Goal: Task Accomplishment & Management: Use online tool/utility

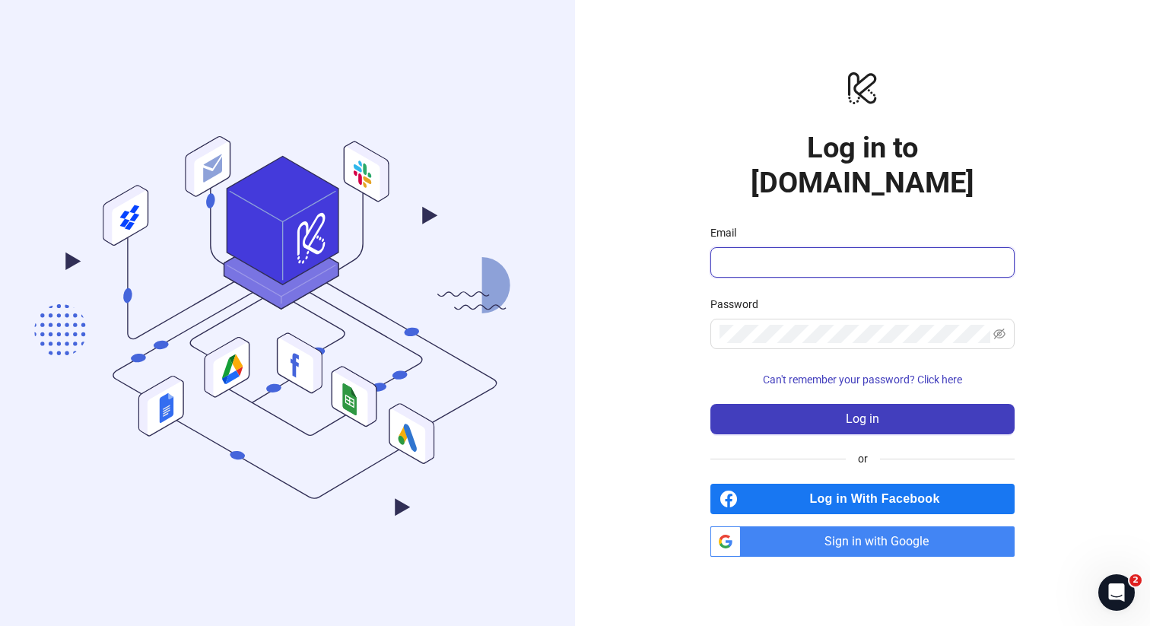
click at [748, 253] on input "Email" at bounding box center [860, 262] width 283 height 18
click at [668, 323] on div "logo/logo-mobile Log in to Kitchn.io Email Password Can't remember your passwor…" at bounding box center [862, 313] width 575 height 626
click at [875, 531] on span "Sign in with Google" at bounding box center [881, 541] width 268 height 30
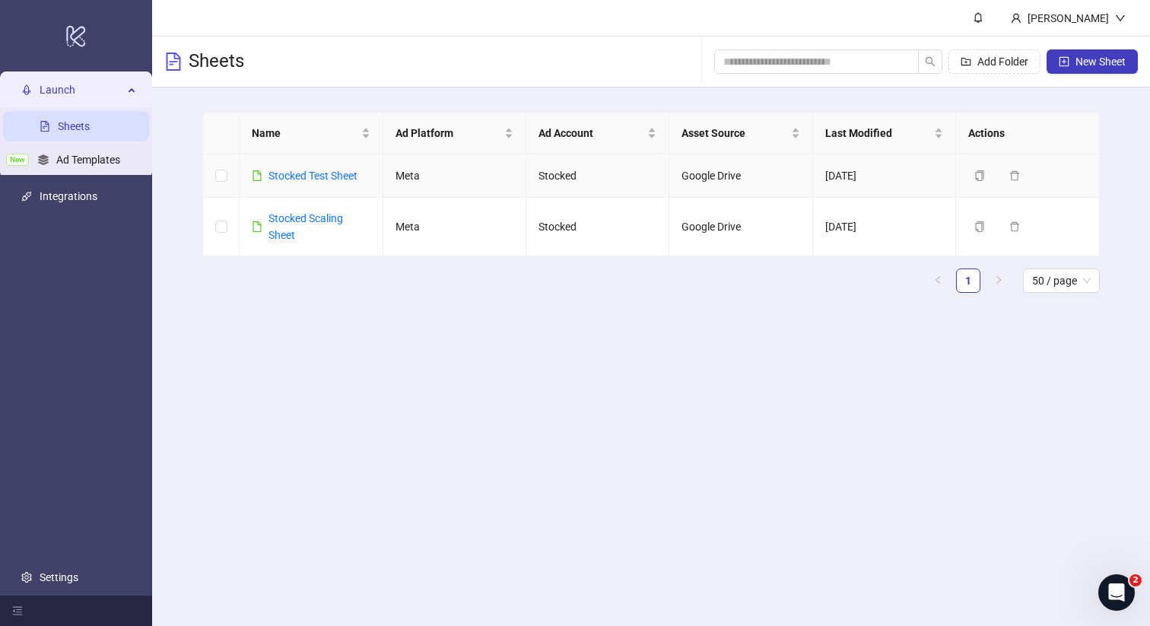
click at [341, 163] on td "Stocked Test Sheet" at bounding box center [310, 175] width 143 height 43
click at [342, 176] on link "Stocked Test Sheet" at bounding box center [312, 176] width 89 height 12
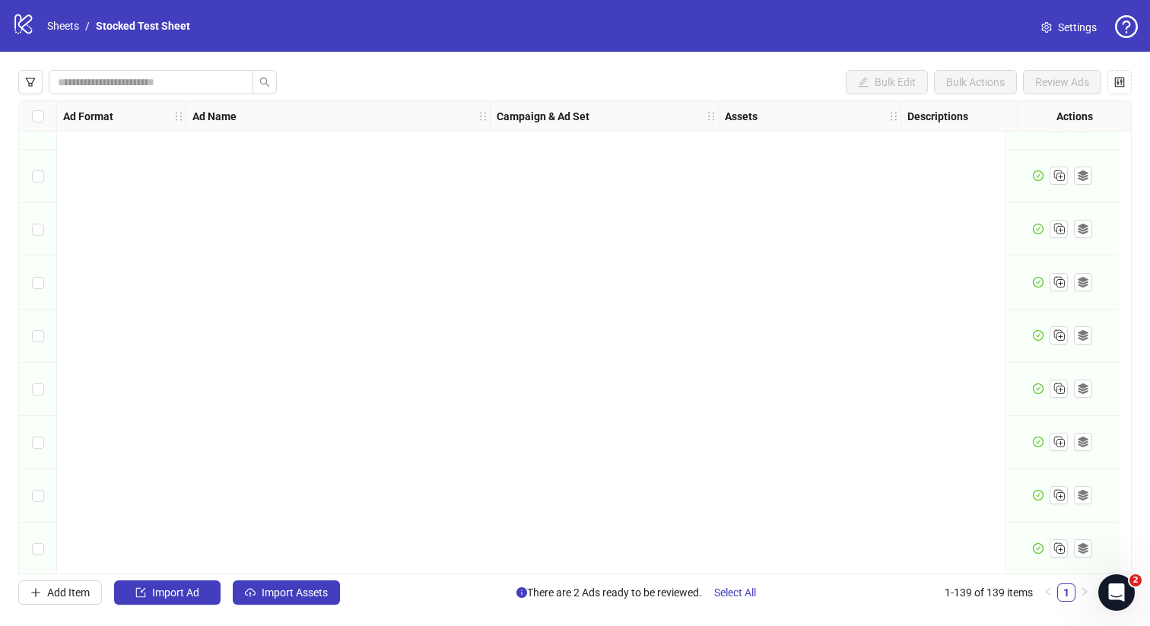
scroll to position [6962, 0]
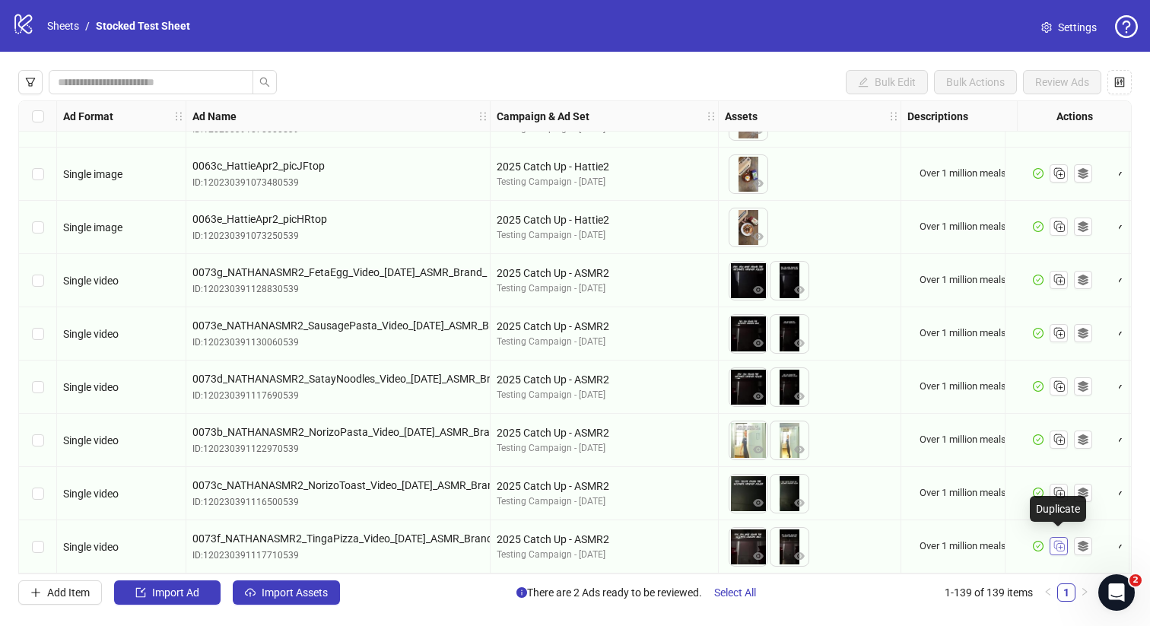
click at [1061, 544] on rect "Duplicate" at bounding box center [1060, 548] width 8 height 8
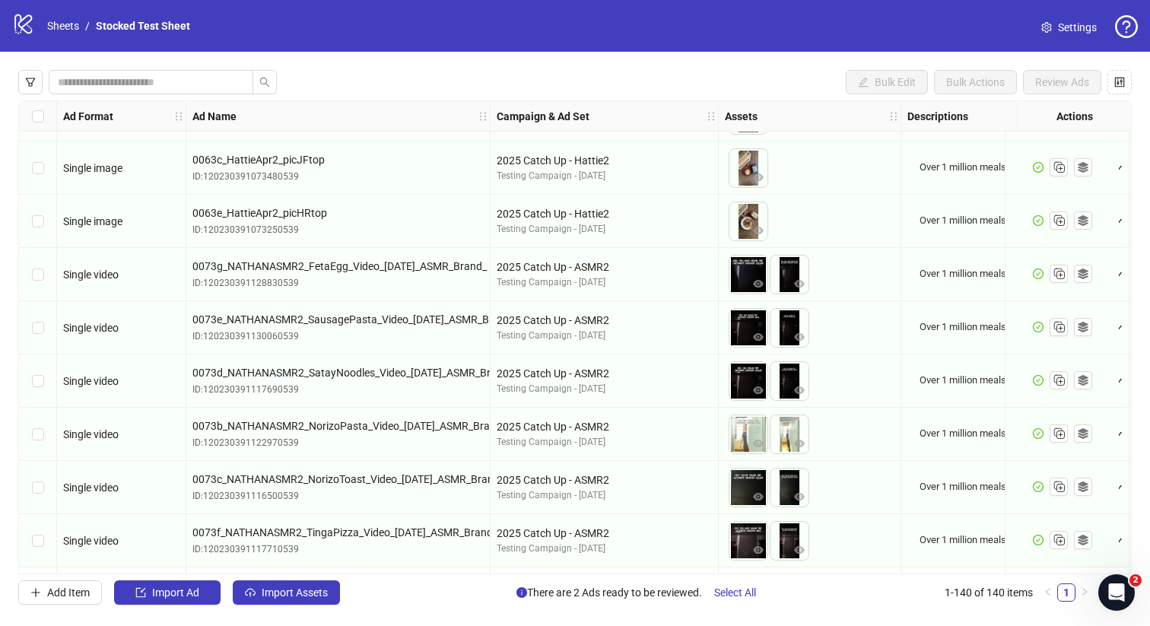
scroll to position [7015, 0]
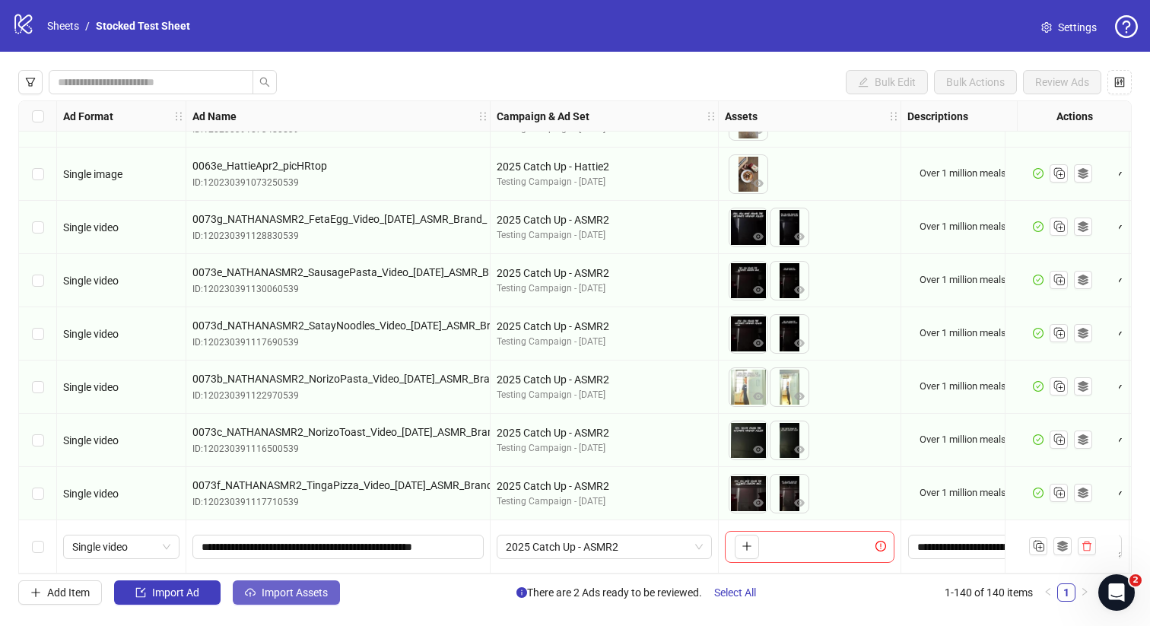
click at [302, 595] on span "Import Assets" at bounding box center [295, 592] width 66 height 12
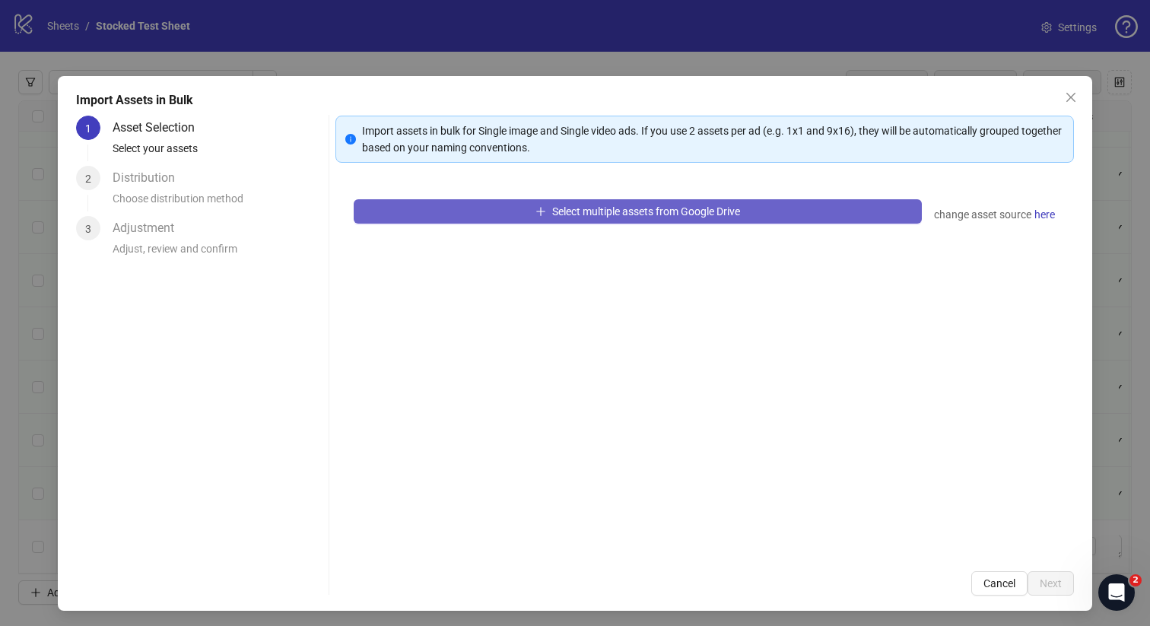
click at [707, 218] on button "Select multiple assets from Google Drive" at bounding box center [638, 211] width 569 height 24
click at [798, 220] on button "Select multiple assets from Google Drive" at bounding box center [638, 211] width 569 height 24
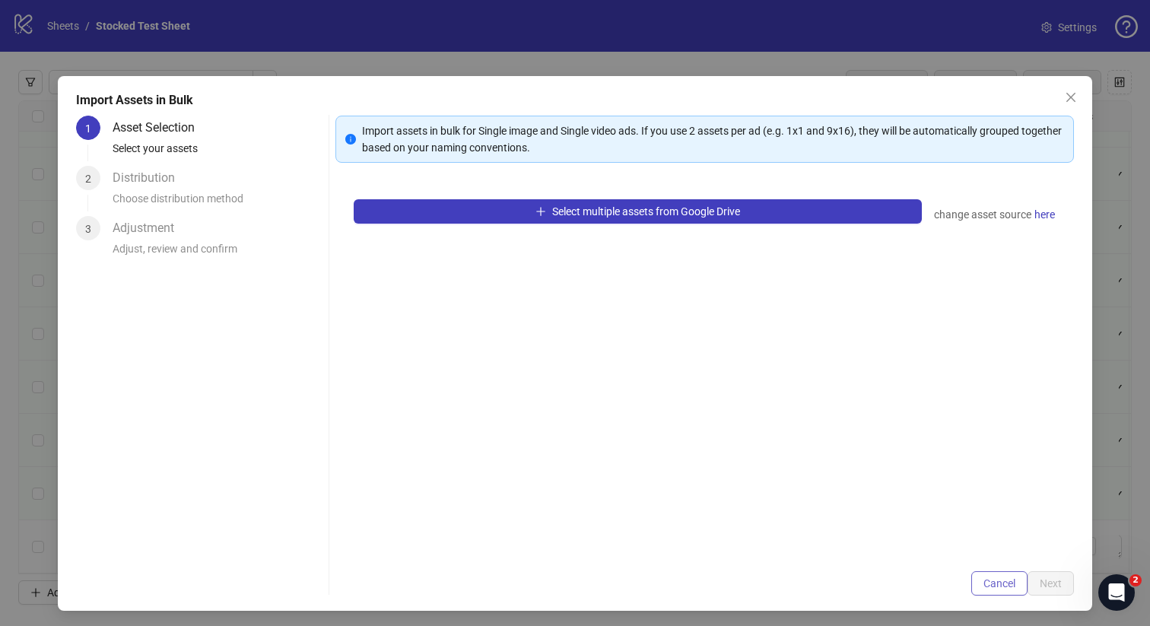
click at [989, 582] on span "Cancel" at bounding box center [999, 583] width 32 height 12
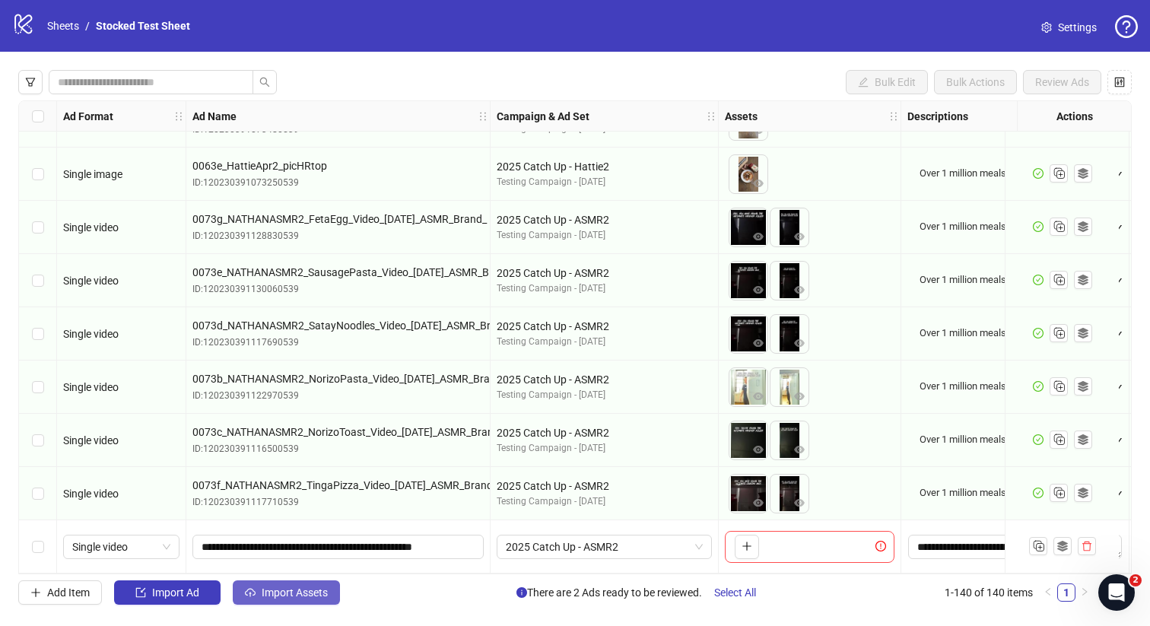
click at [253, 596] on icon "cloud-upload" at bounding box center [250, 592] width 11 height 11
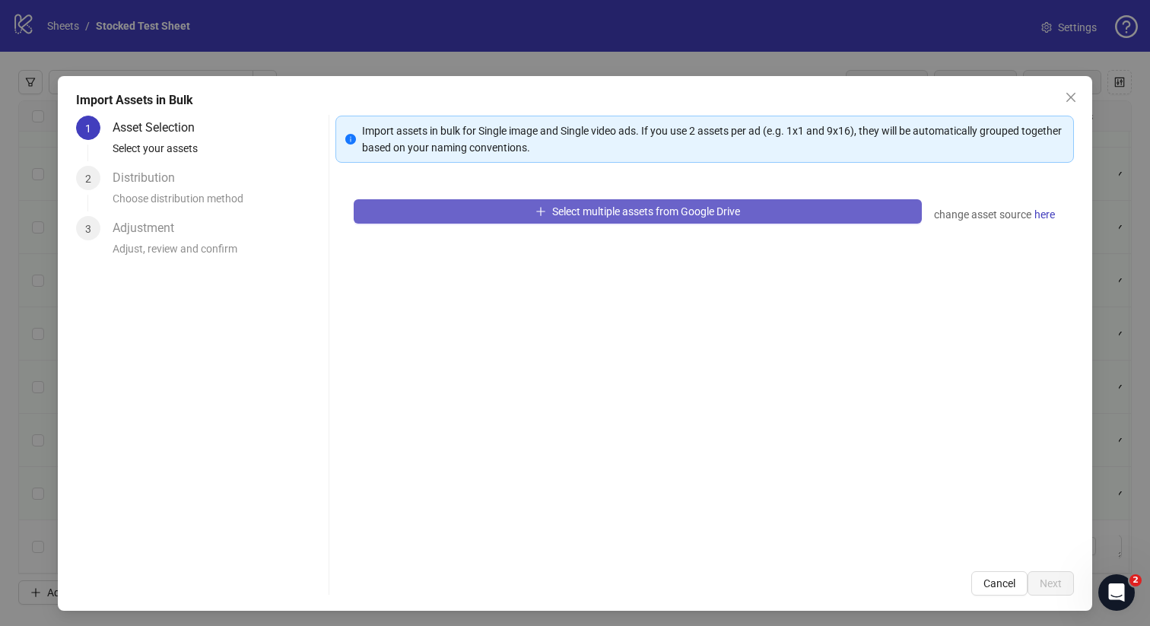
click at [535, 216] on span "button" at bounding box center [540, 211] width 11 height 12
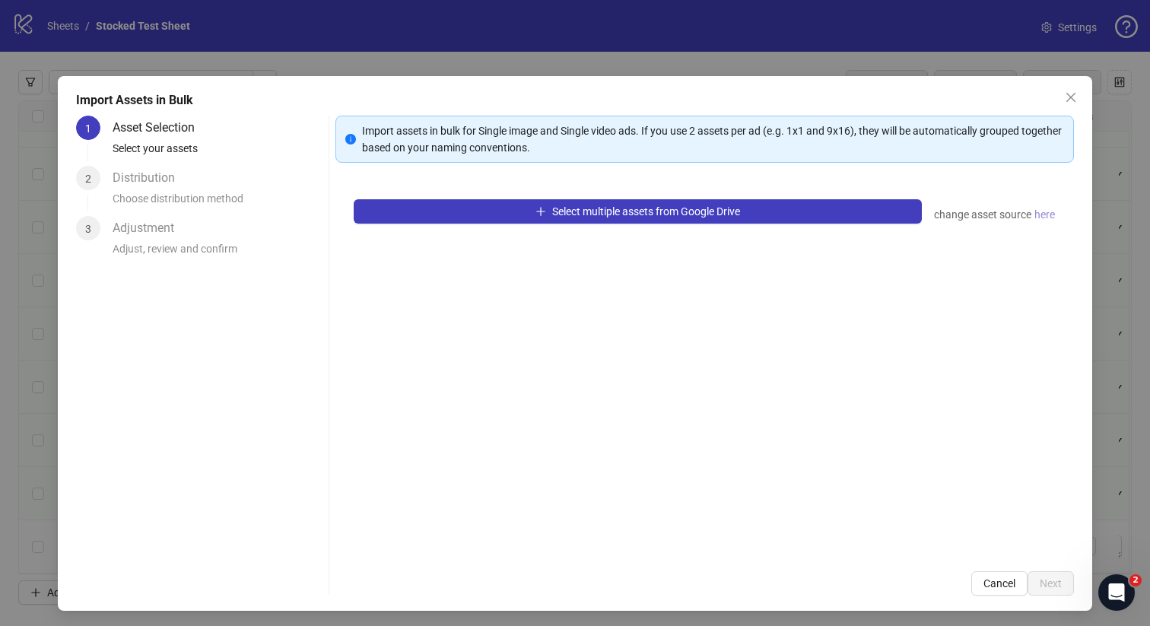
click at [1046, 213] on span "here" at bounding box center [1044, 214] width 21 height 17
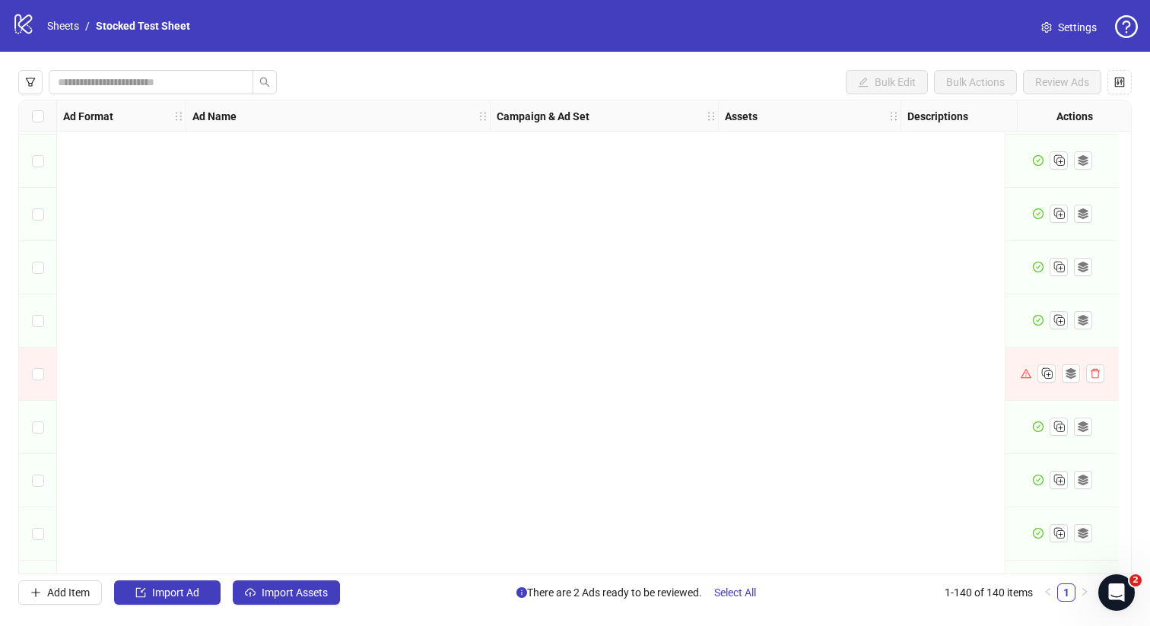
scroll to position [7015, 0]
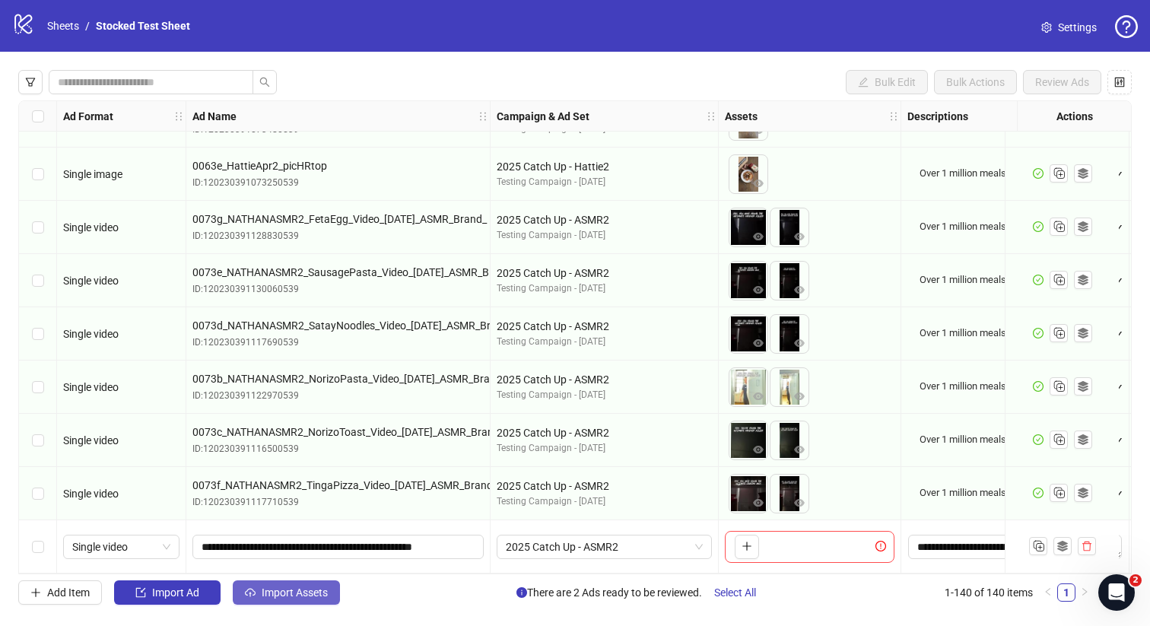
click at [284, 591] on span "Import Assets" at bounding box center [295, 592] width 66 height 12
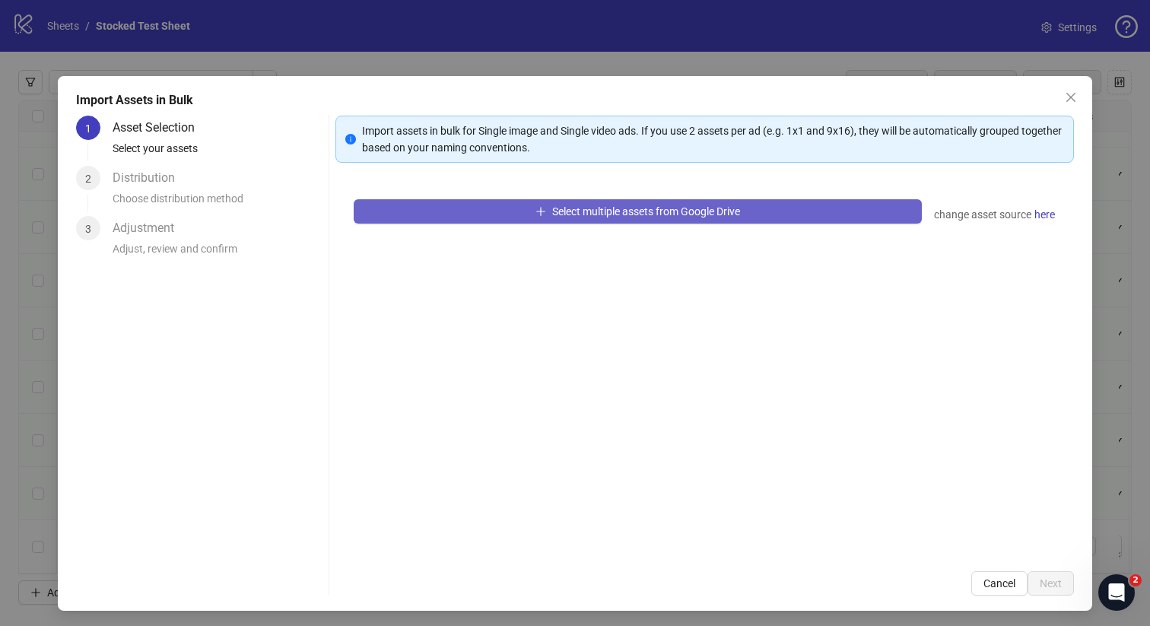
click at [612, 215] on span "Select multiple assets from Google Drive" at bounding box center [646, 211] width 188 height 12
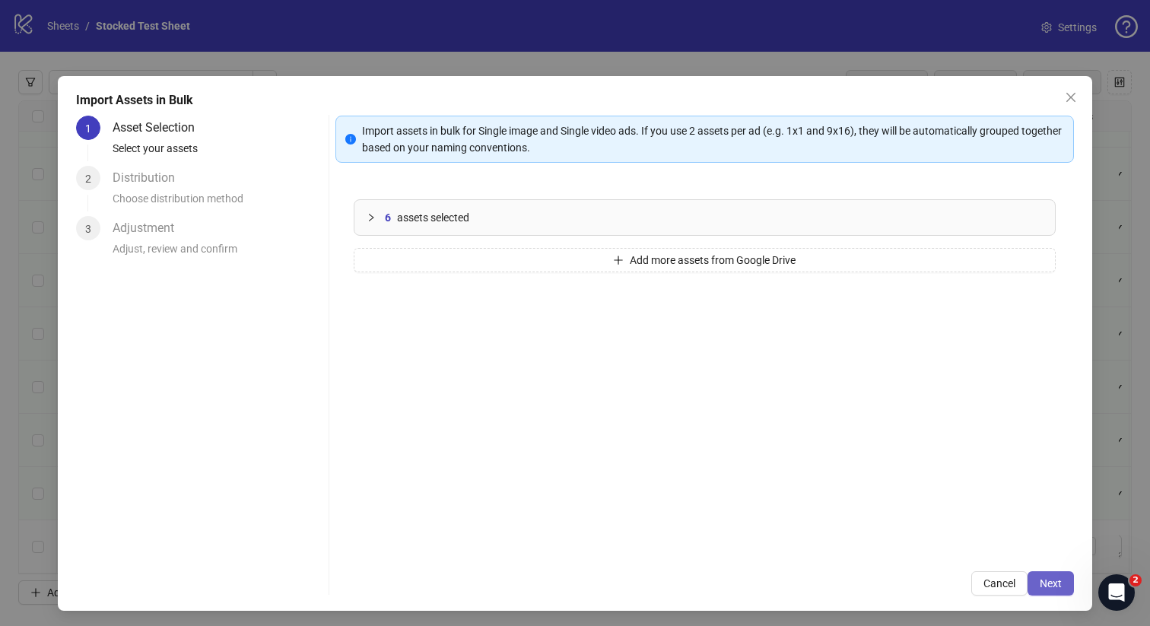
click at [1044, 582] on span "Next" at bounding box center [1050, 583] width 22 height 12
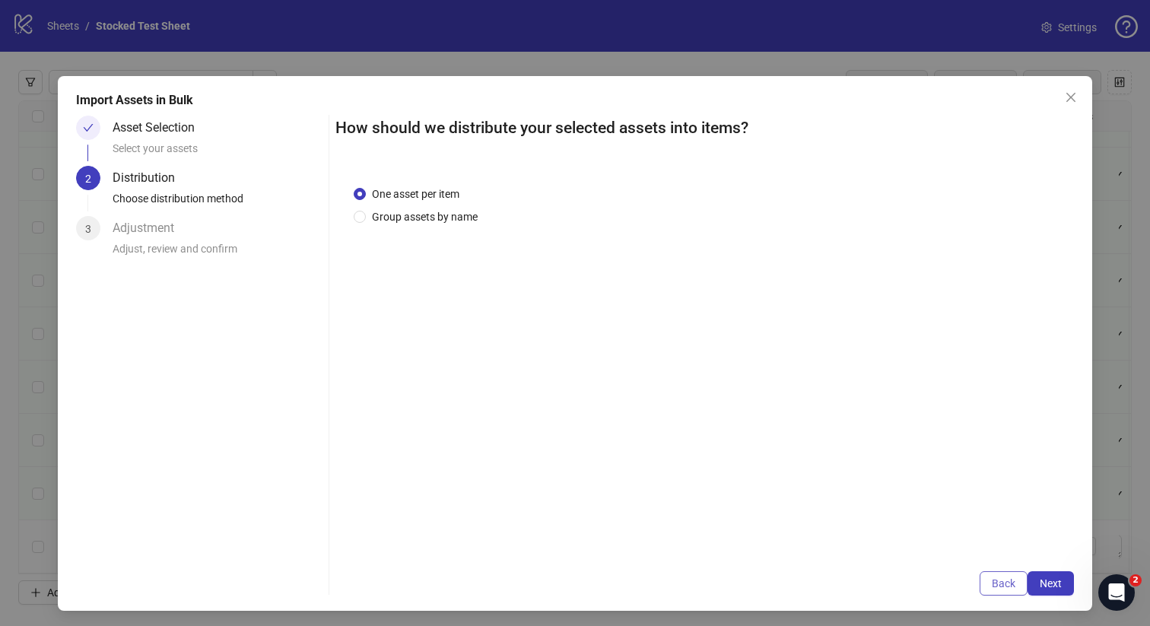
click at [1002, 585] on span "Back" at bounding box center [1003, 583] width 24 height 12
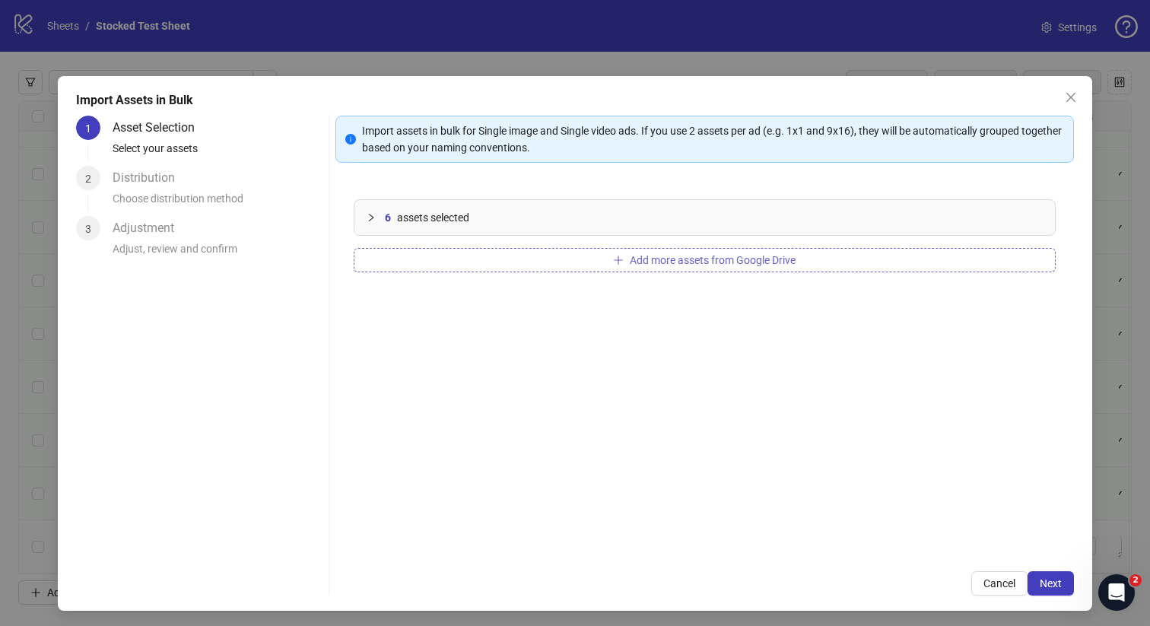
click at [654, 263] on span "Add more assets from Google Drive" at bounding box center [713, 260] width 166 height 12
click at [1039, 584] on span "Next" at bounding box center [1050, 583] width 22 height 12
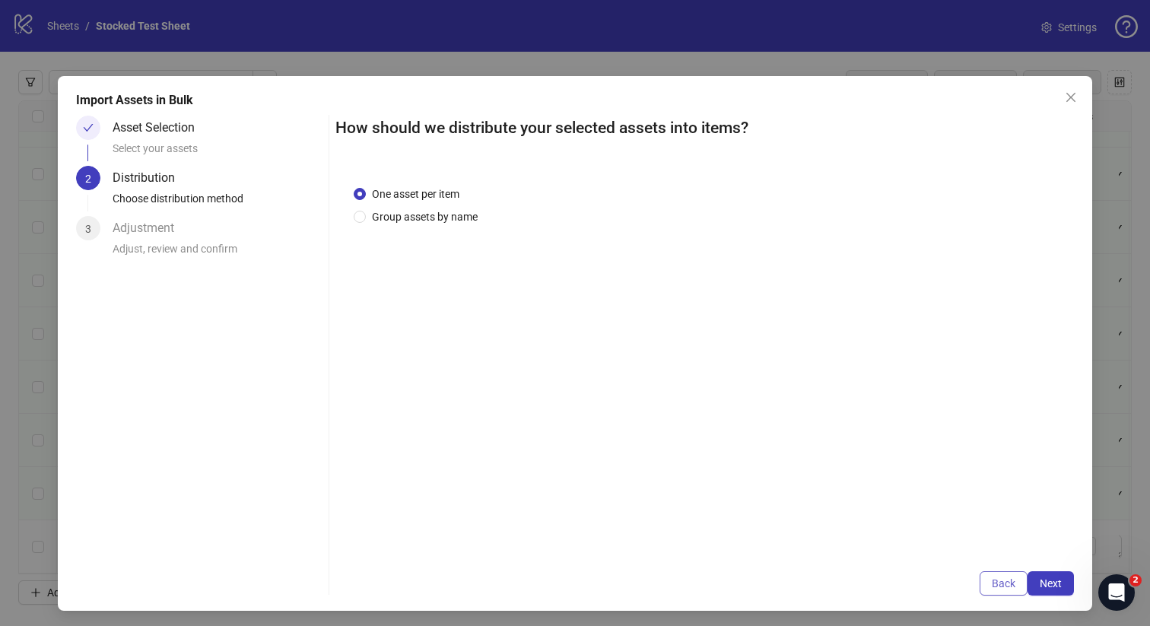
click at [1007, 579] on span "Back" at bounding box center [1003, 583] width 24 height 12
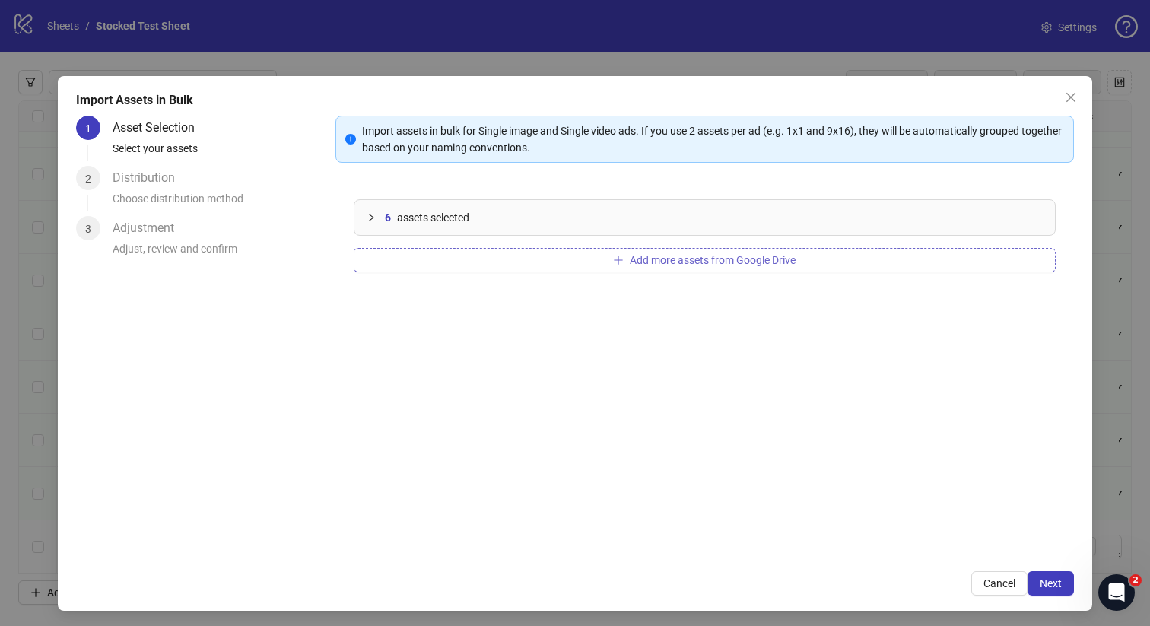
click at [639, 258] on span "Add more assets from Google Drive" at bounding box center [713, 260] width 166 height 12
click at [680, 261] on span "Add more assets from Google Drive" at bounding box center [713, 260] width 166 height 12
click at [651, 261] on span "Add more assets from Google Drive" at bounding box center [713, 260] width 166 height 12
click at [638, 261] on span "Add more assets from Google Drive" at bounding box center [713, 260] width 166 height 12
click at [1050, 585] on span "Next" at bounding box center [1050, 583] width 22 height 12
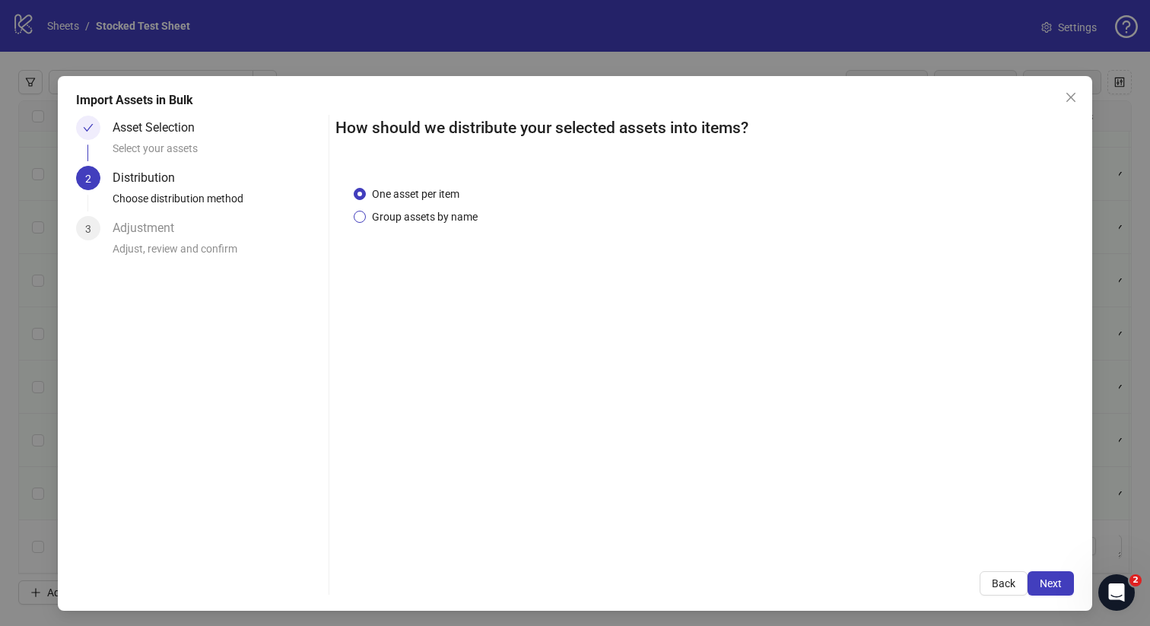
click at [453, 220] on span "Group assets by name" at bounding box center [425, 216] width 118 height 17
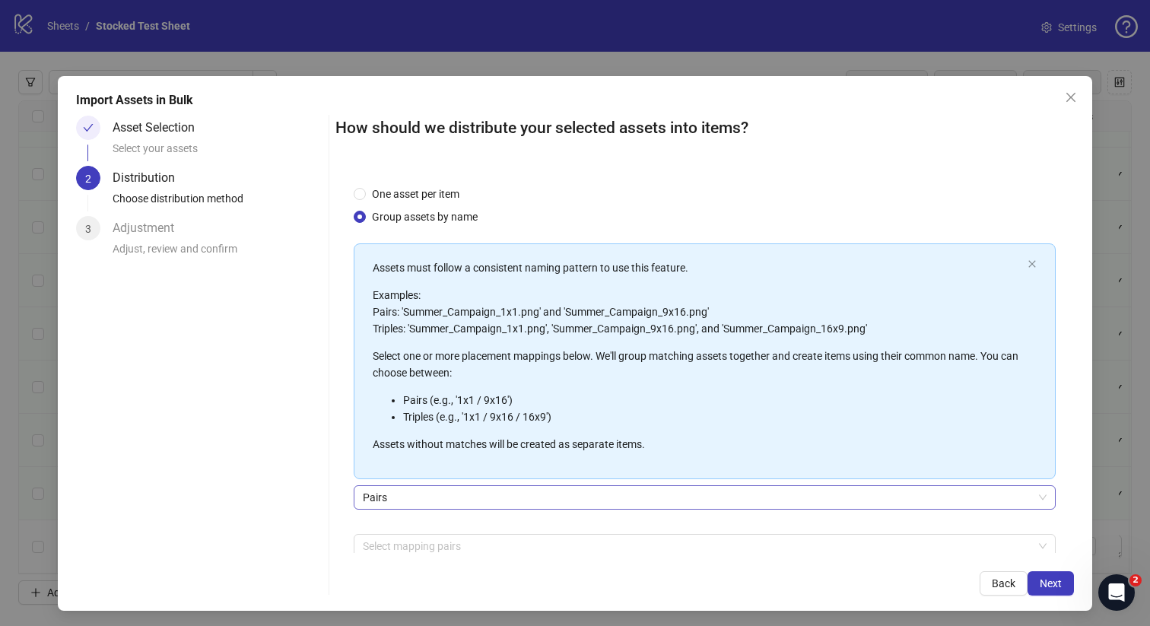
click at [466, 505] on span "Pairs" at bounding box center [705, 497] width 684 height 23
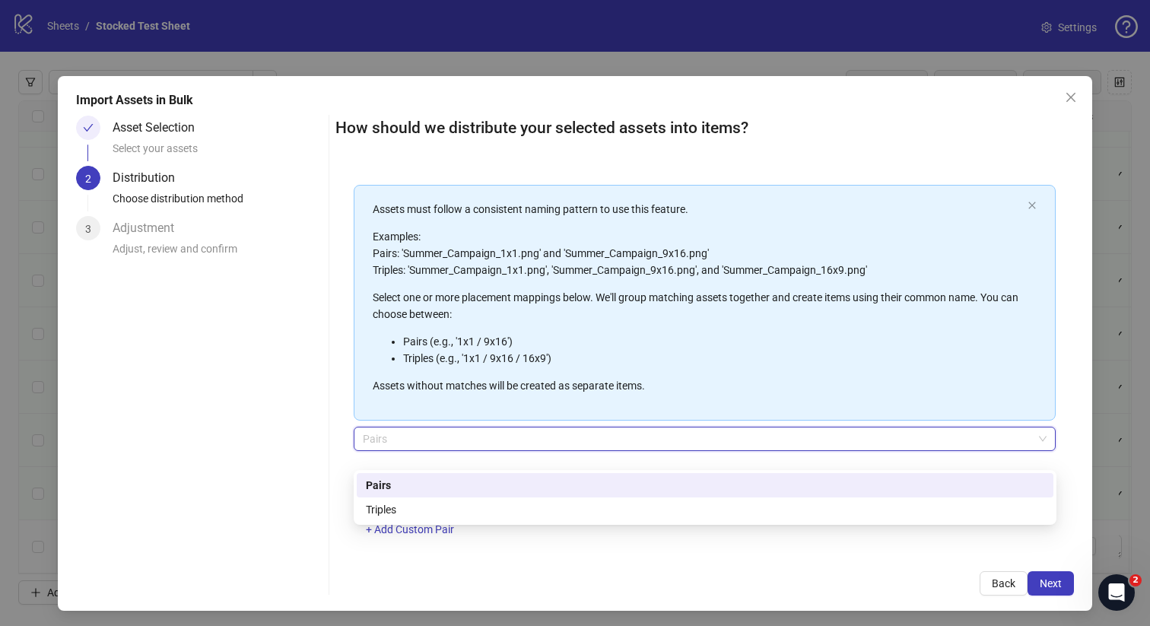
scroll to position [78, 0]
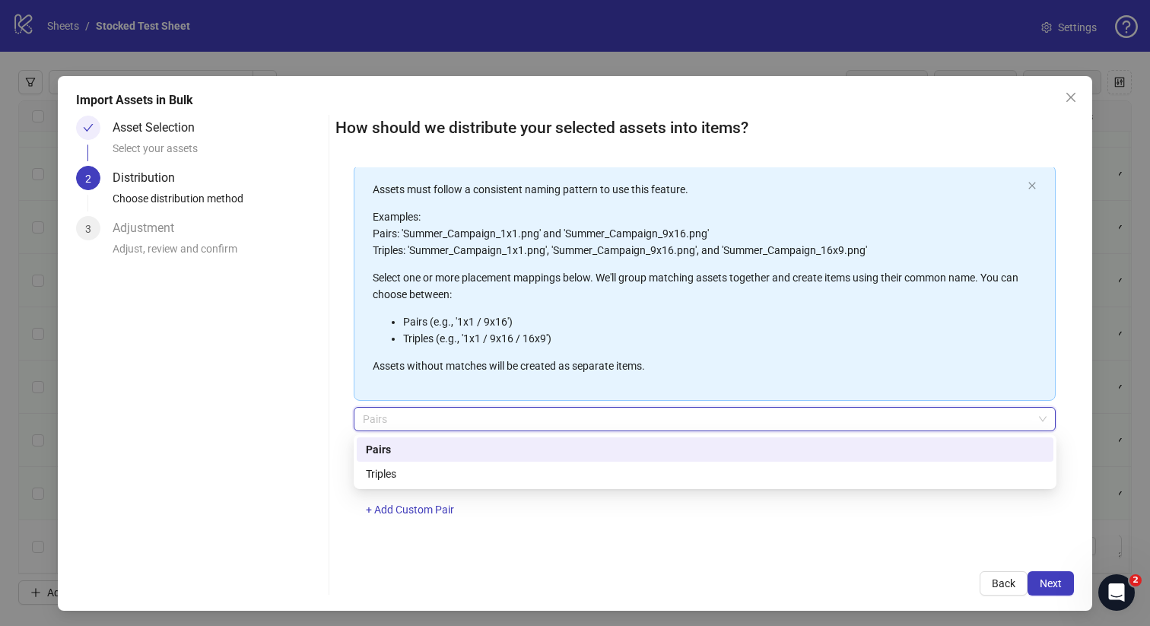
click at [449, 459] on div "Pairs" at bounding box center [705, 449] width 696 height 24
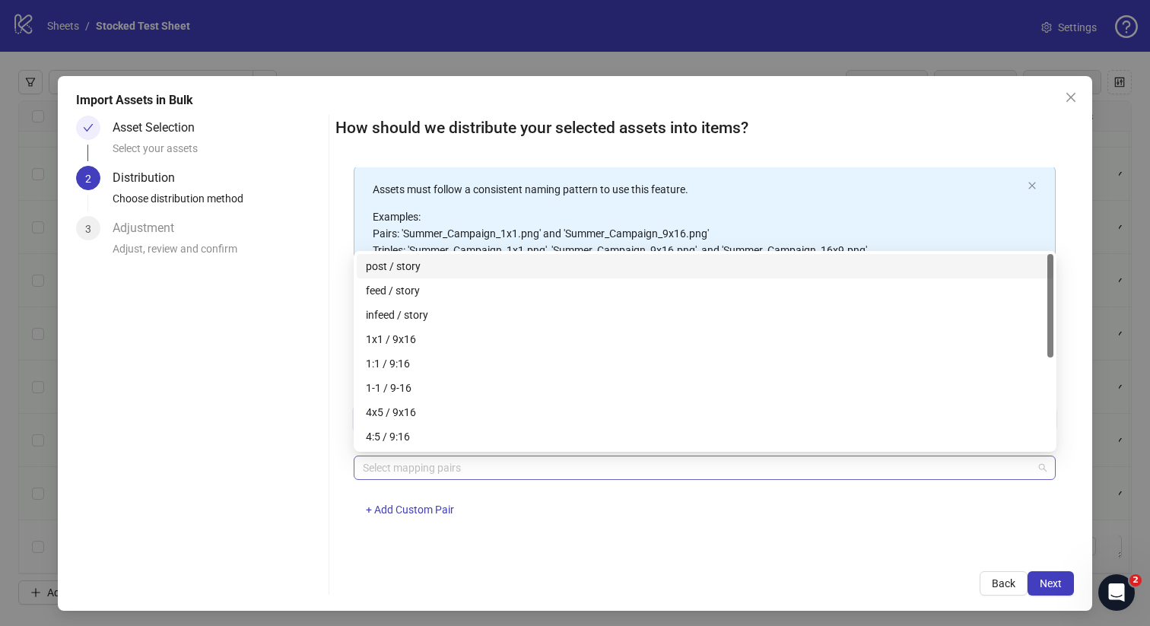
click at [457, 465] on div at bounding box center [697, 467] width 680 height 21
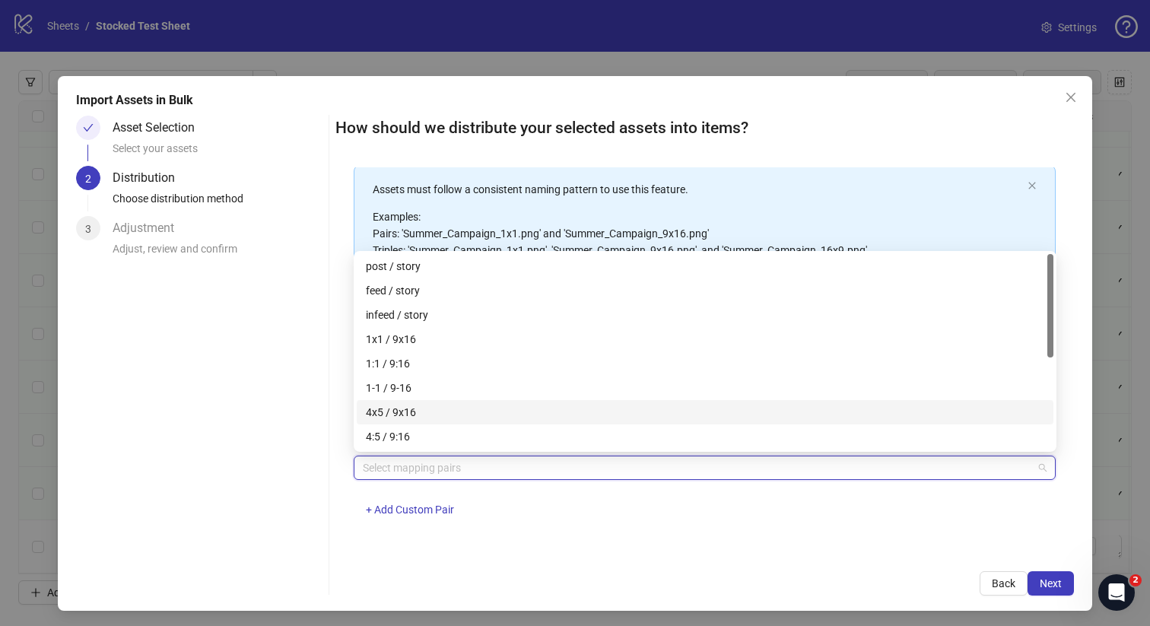
click at [459, 413] on div "4x5 / 9x16" at bounding box center [705, 412] width 678 height 17
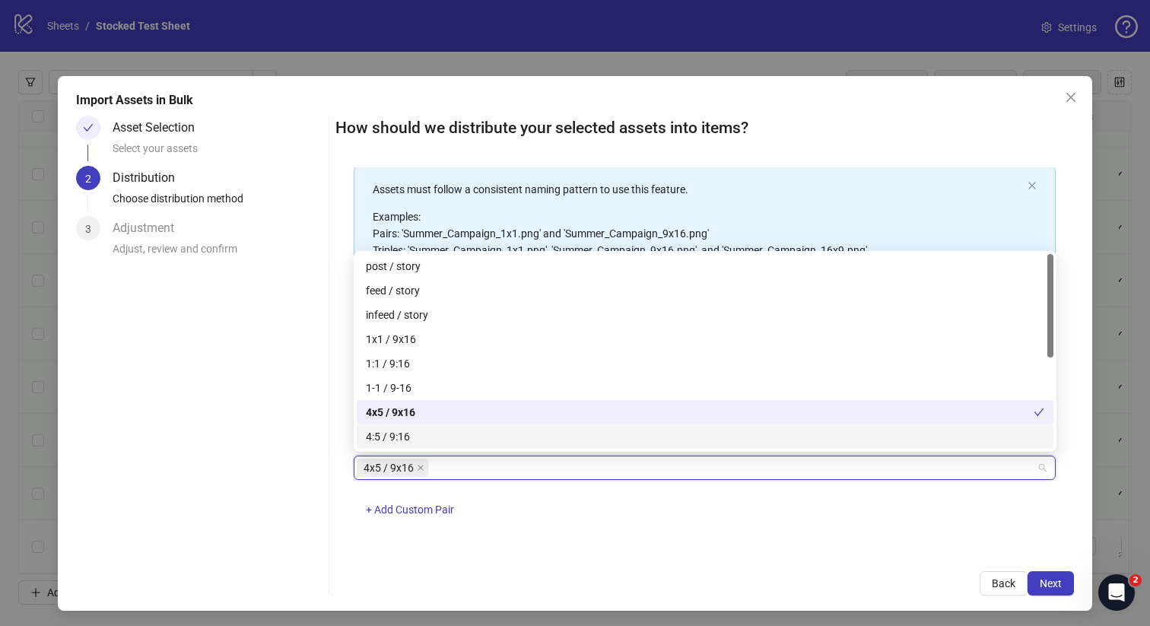
drag, startPoint x: 699, startPoint y: 614, endPoint x: 718, endPoint y: 598, distance: 24.8
click at [699, 612] on div "Import Assets in Bulk Asset Selection Select your assets 2 Distribution Choose …" at bounding box center [575, 313] width 1150 height 626
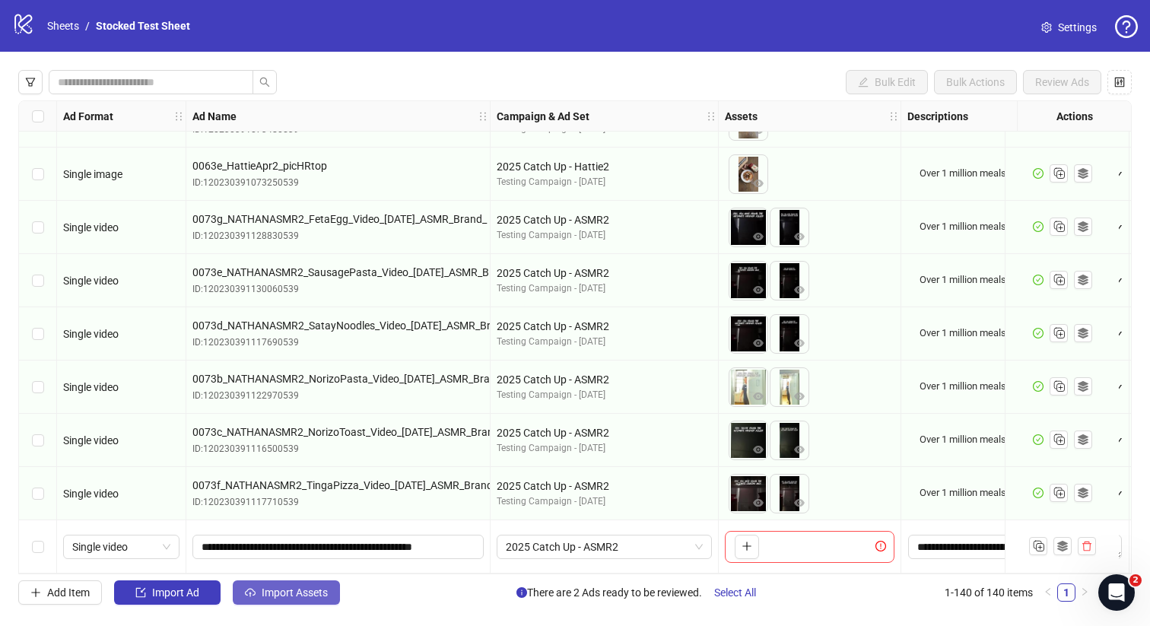
click at [323, 597] on span "Import Assets" at bounding box center [295, 592] width 66 height 12
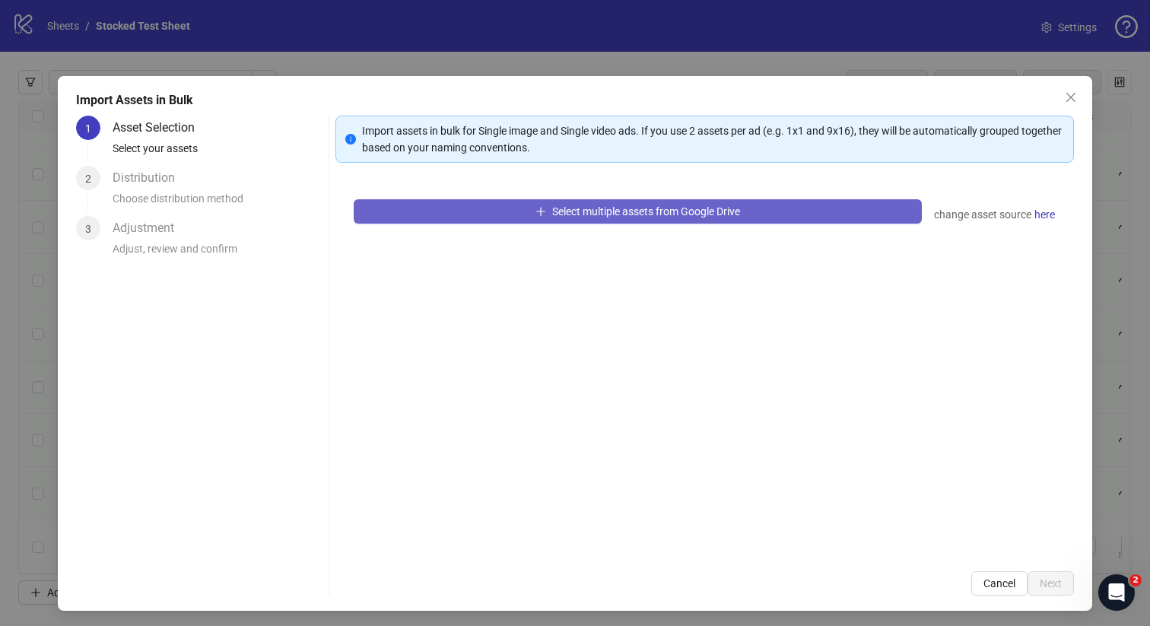
click at [626, 212] on span "Select multiple assets from Google Drive" at bounding box center [646, 211] width 188 height 12
